Goal: Find specific page/section

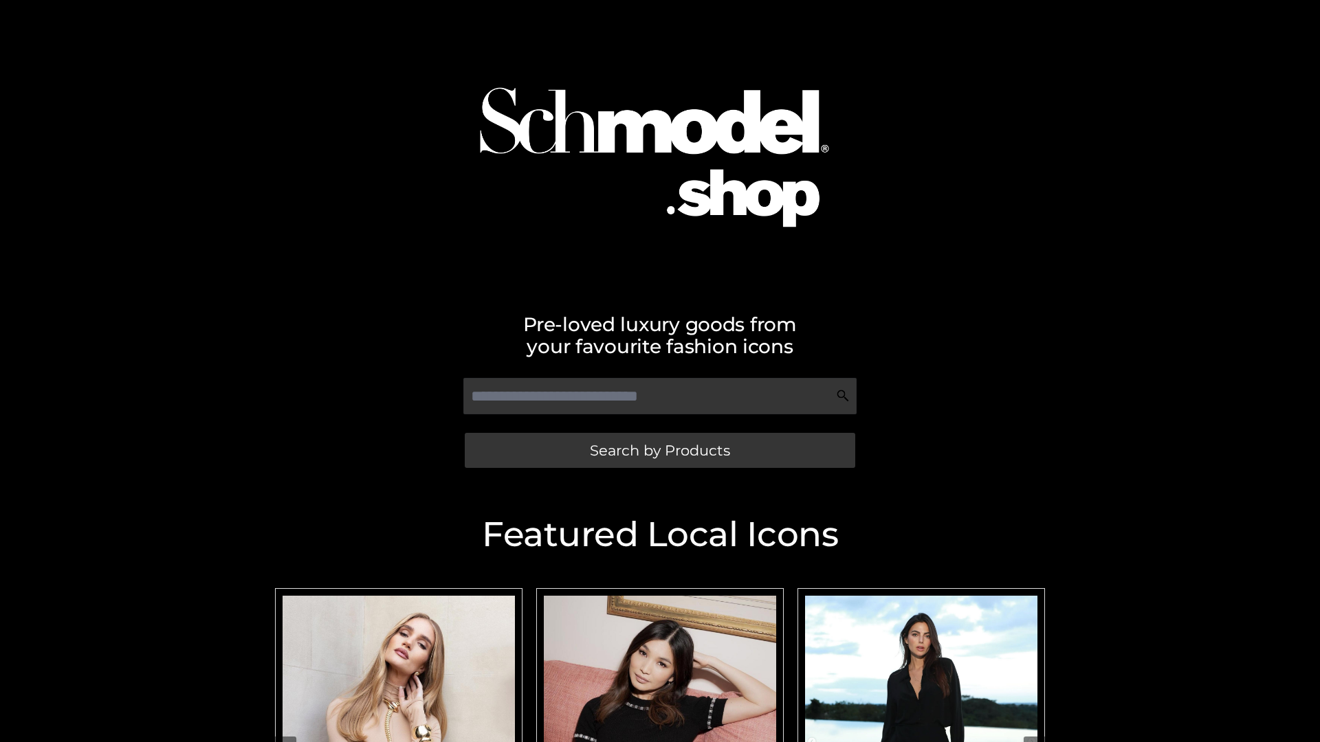
click at [659, 450] on span "Search by Products" at bounding box center [660, 450] width 140 height 14
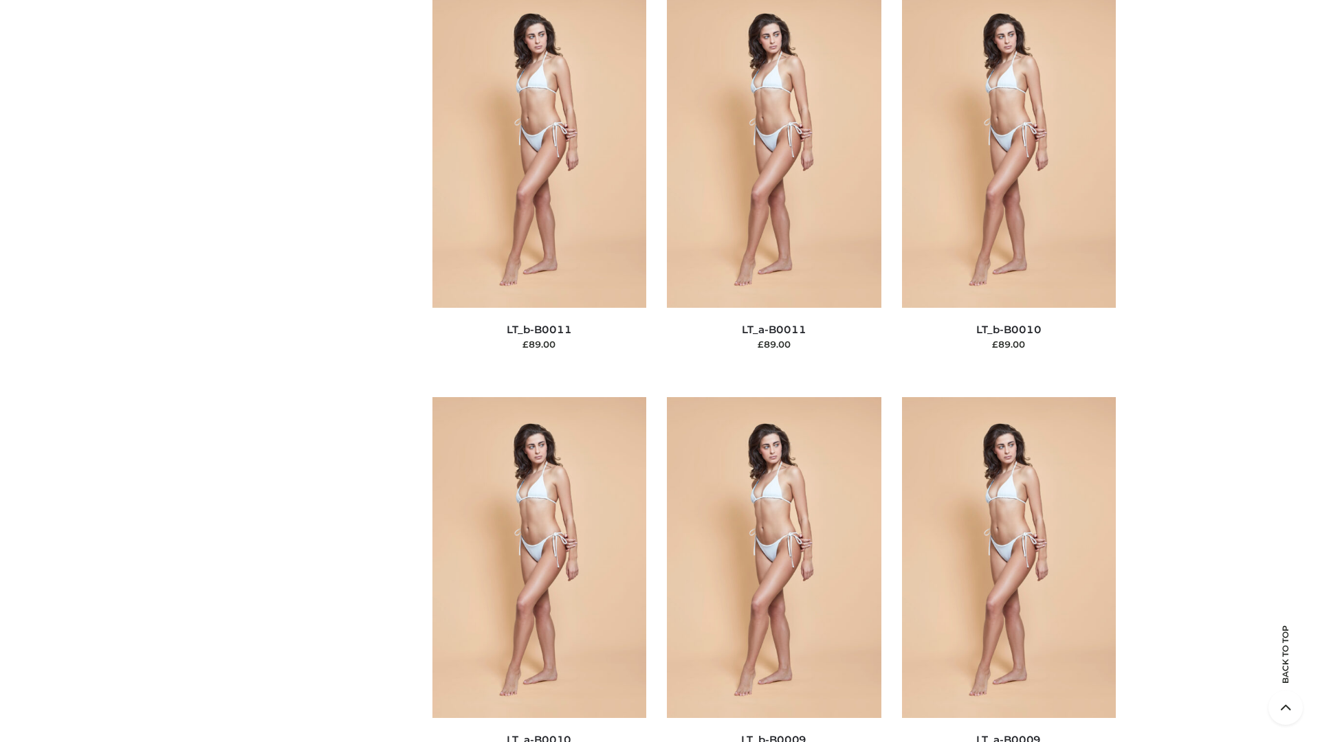
scroll to position [6173, 0]
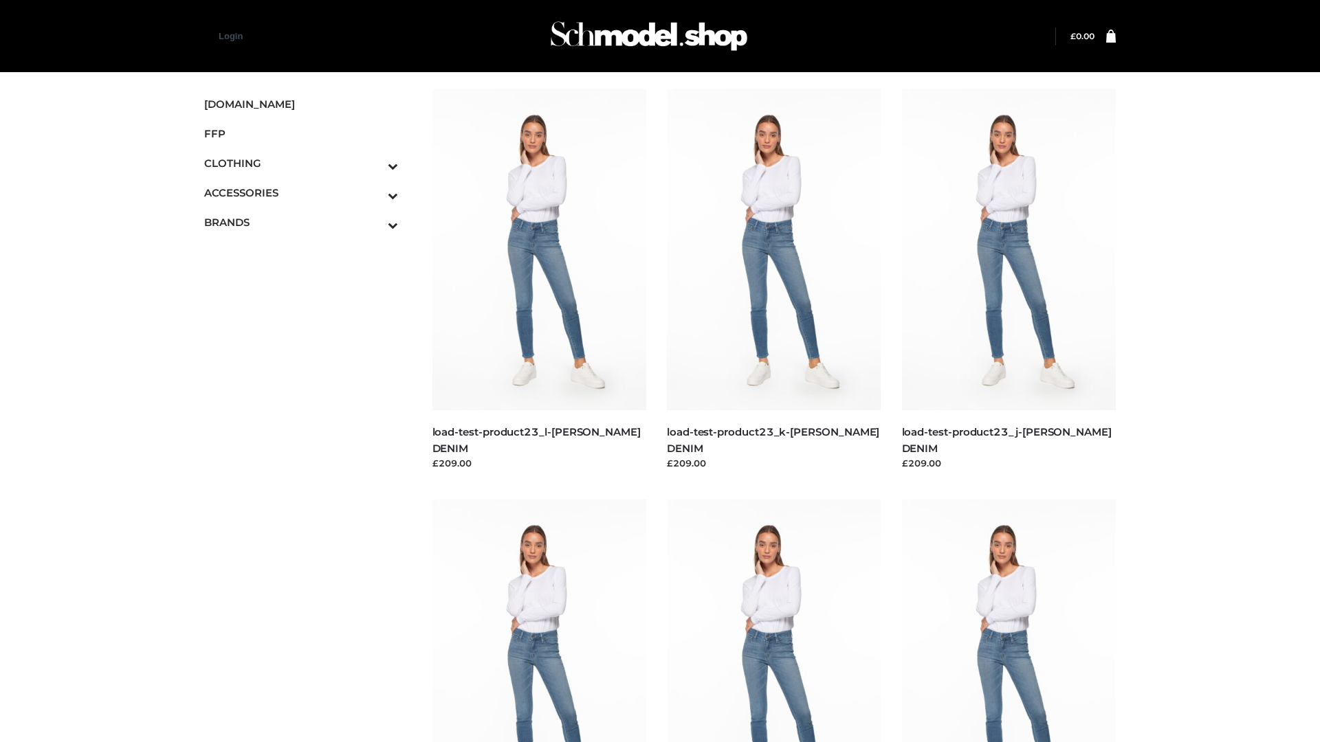
scroll to position [1206, 0]
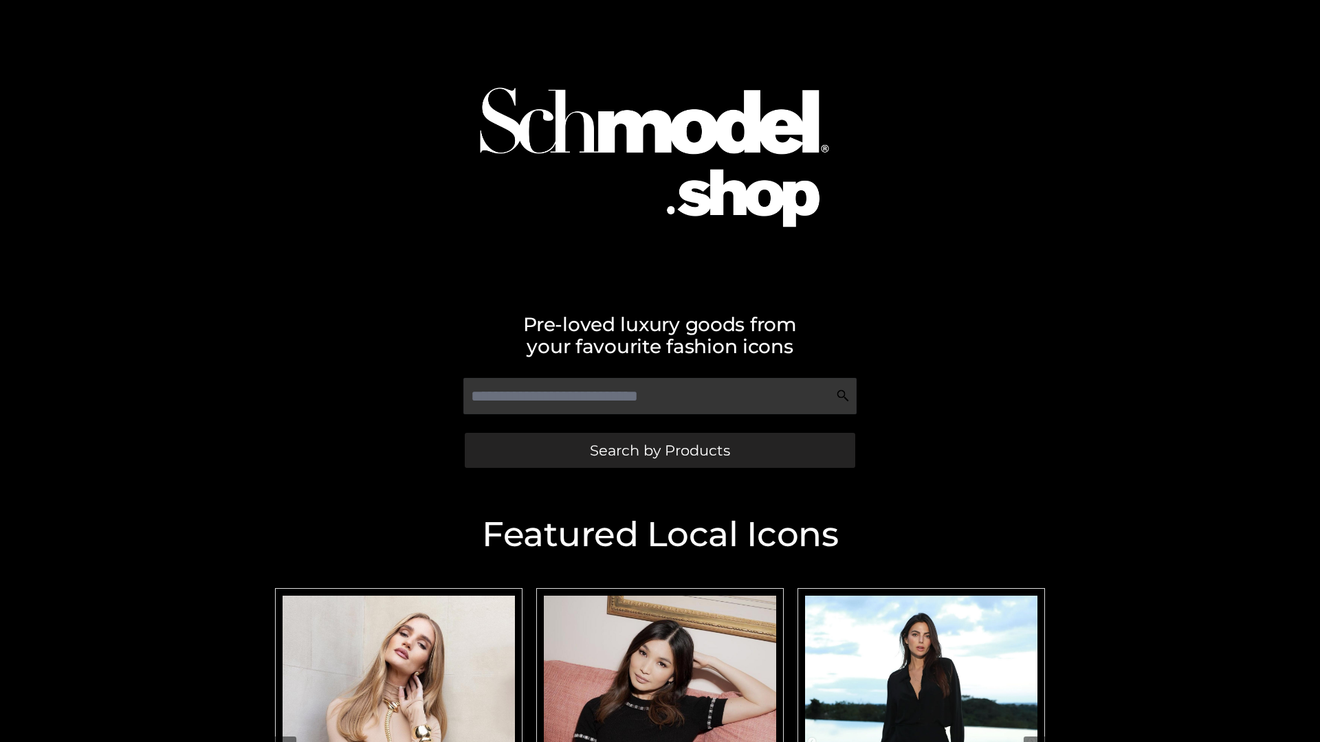
click at [659, 450] on span "Search by Products" at bounding box center [660, 450] width 140 height 14
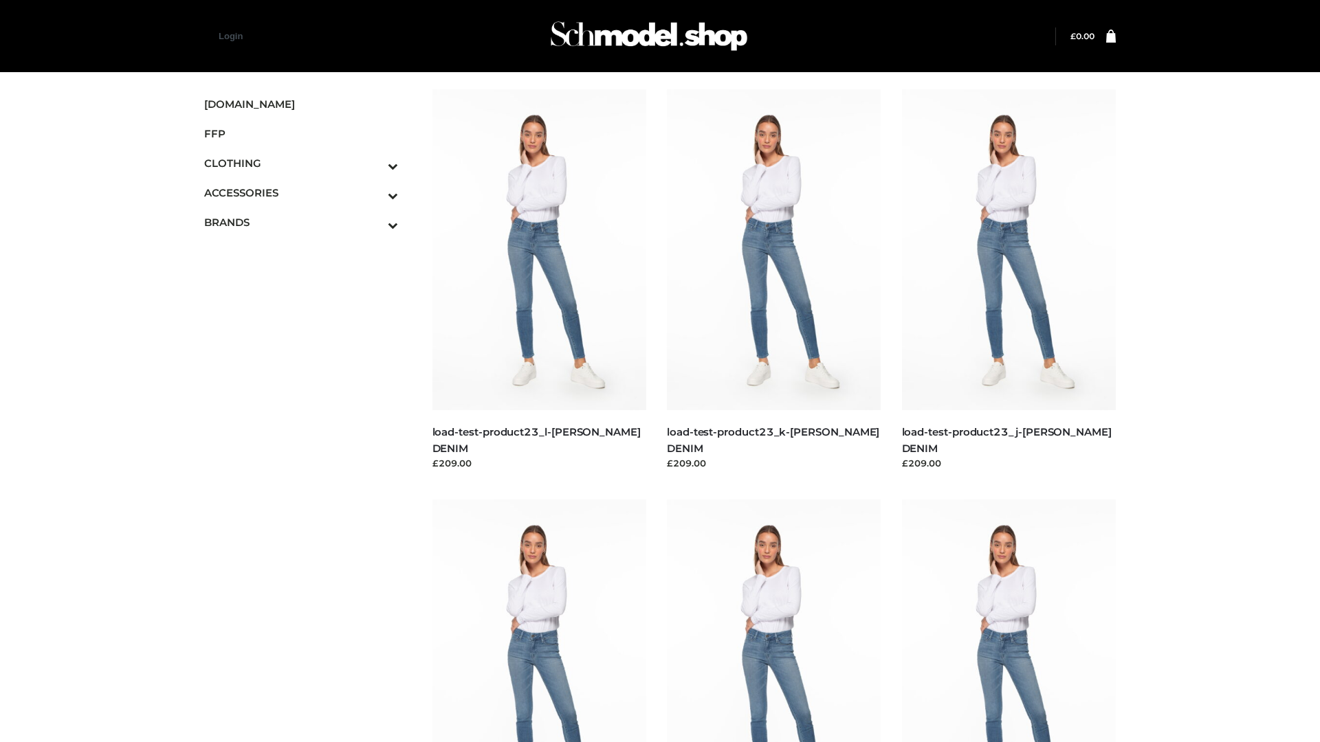
scroll to position [1206, 0]
